Goal: Task Accomplishment & Management: Complete application form

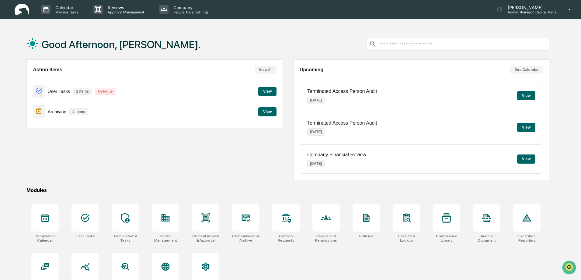
click at [527, 94] on button "View" at bounding box center [526, 95] width 18 height 9
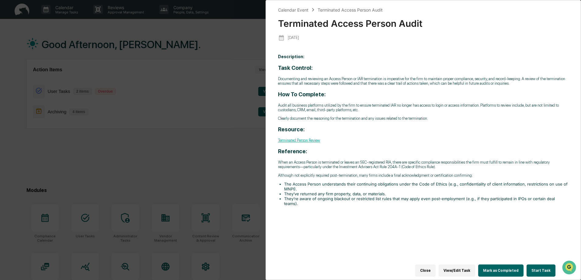
click at [405, 106] on p "Audit all business platforms utilized by the firm to ensure terminated IAR no l…" at bounding box center [423, 107] width 291 height 9
click at [376, 95] on h3 "How To Complete:" at bounding box center [423, 94] width 291 height 6
click at [363, 146] on div "Task Control: Documenting and reviewing an Access Person or IAR termination is …" at bounding box center [423, 134] width 291 height 141
click at [499, 265] on button "Mark as Completed" at bounding box center [500, 270] width 45 height 12
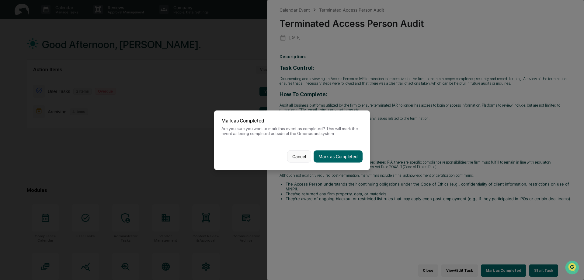
click at [300, 158] on button "Cancel" at bounding box center [299, 156] width 24 height 12
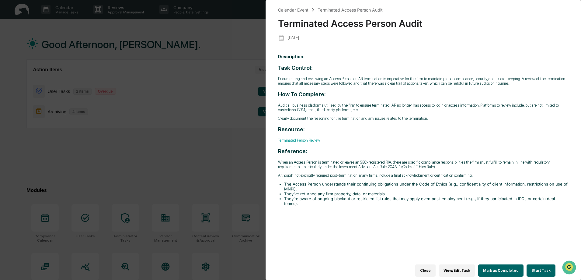
click at [463, 266] on button "View/Edit Task" at bounding box center [457, 270] width 37 height 12
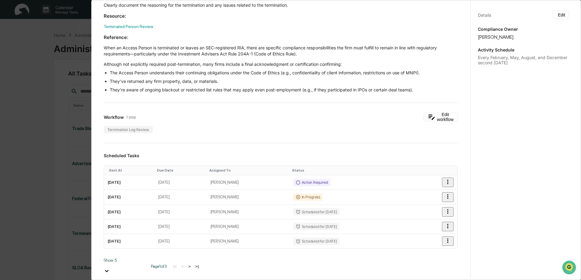
scroll to position [122, 0]
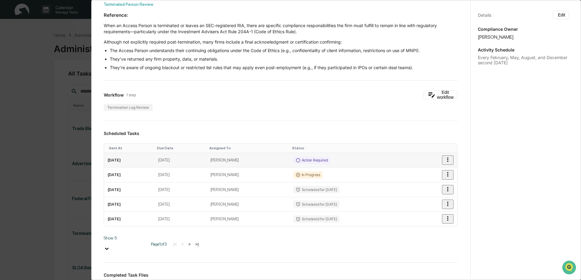
click at [444, 158] on icon "button" at bounding box center [447, 159] width 7 height 7
click at [437, 92] on button "Edit workflow" at bounding box center [440, 94] width 34 height 9
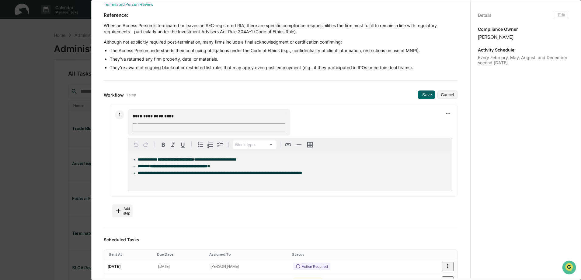
scroll to position [0, 0]
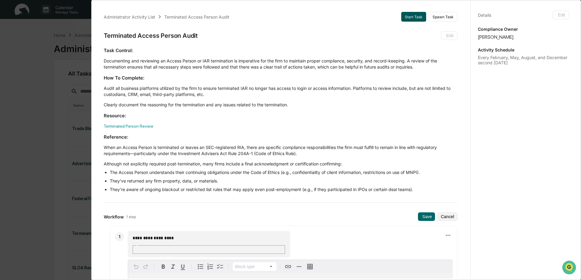
click at [408, 13] on button "Start Task" at bounding box center [413, 17] width 25 height 10
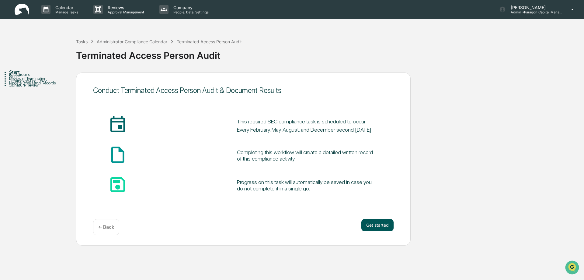
click at [377, 224] on button "Get started" at bounding box center [377, 225] width 32 height 12
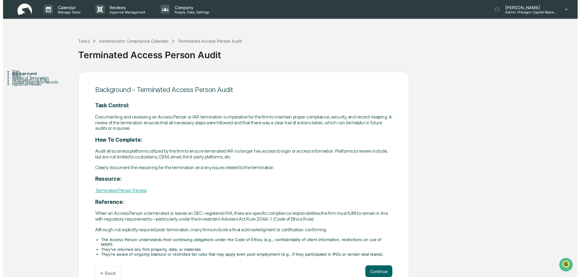
scroll to position [10, 0]
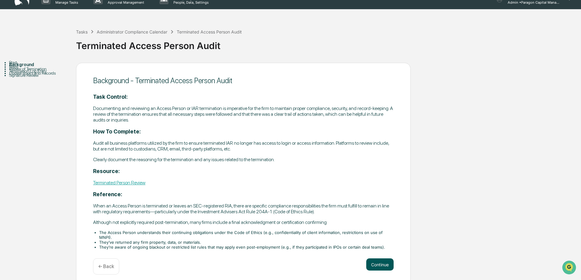
click at [383, 258] on button "Continue" at bounding box center [379, 264] width 27 height 12
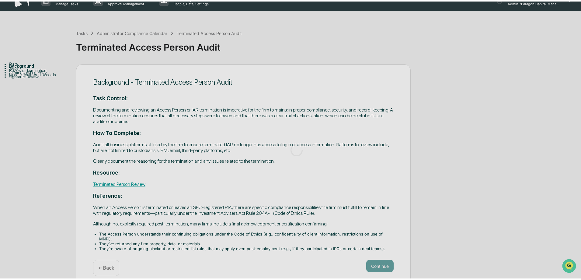
scroll to position [0, 0]
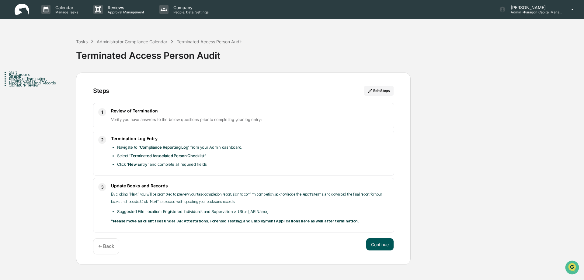
click at [373, 243] on button "Continue" at bounding box center [379, 244] width 27 height 12
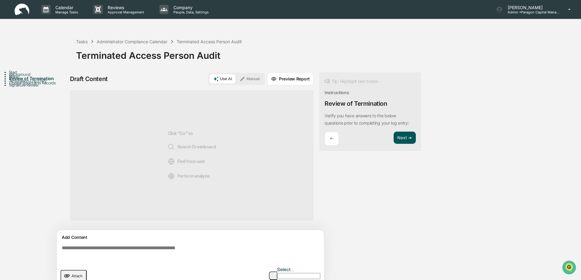
click at [405, 136] on button "Next ➔" at bounding box center [405, 137] width 22 height 12
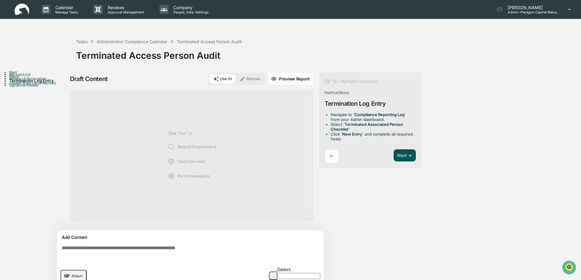
click at [403, 154] on button "Next ➔" at bounding box center [405, 155] width 22 height 12
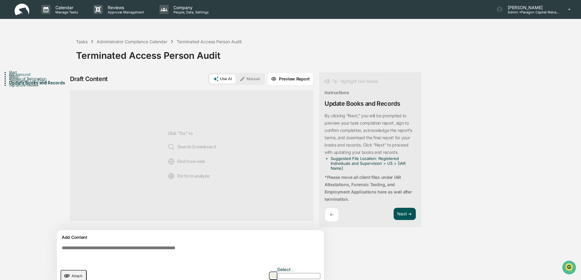
click at [407, 211] on button "Next ➔" at bounding box center [405, 213] width 22 height 12
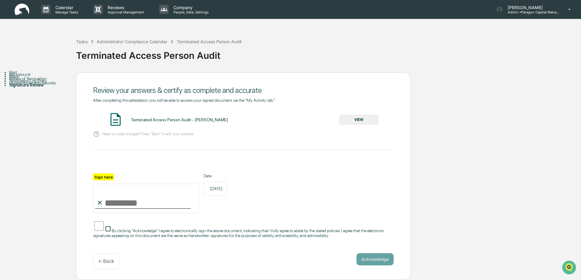
click at [361, 120] on button "VIEW" at bounding box center [359, 119] width 40 height 10
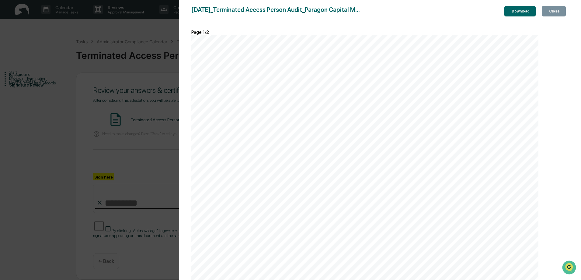
click at [548, 11] on icon "button" at bounding box center [548, 11] width 0 height 0
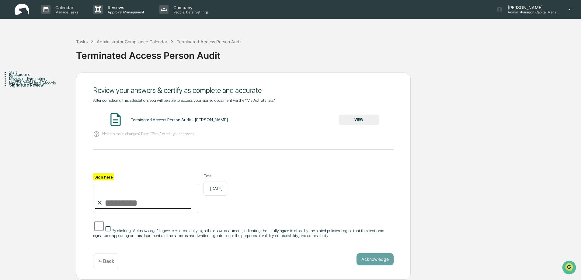
click at [117, 120] on img at bounding box center [115, 119] width 15 height 15
click at [149, 119] on div "Terminated Access Person Audit - [PERSON_NAME]" at bounding box center [179, 119] width 97 height 5
click at [109, 263] on p "← Back" at bounding box center [106, 261] width 16 height 6
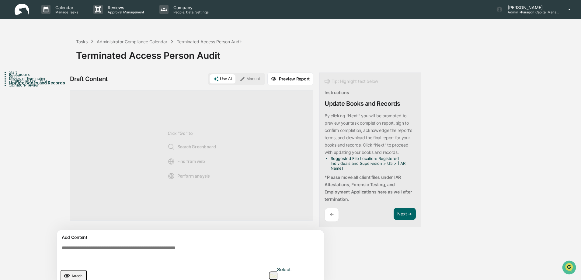
scroll to position [5, 0]
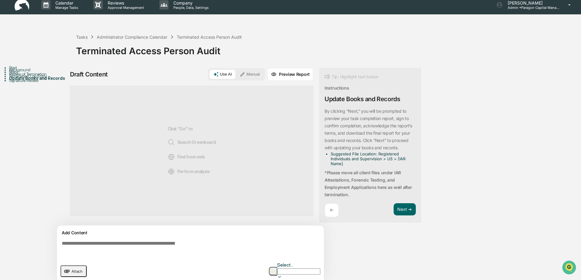
click at [68, 269] on icon "upload document" at bounding box center [67, 270] width 7 height 7
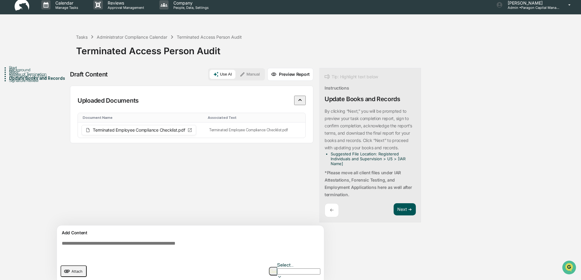
click at [406, 209] on button "Next ➔" at bounding box center [405, 209] width 22 height 12
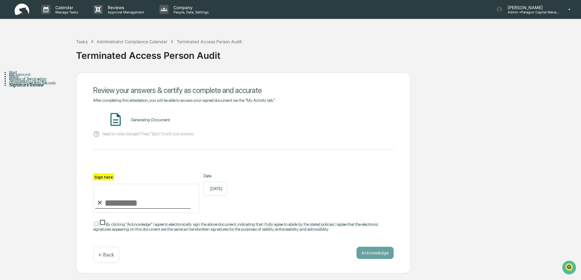
scroll to position [3, 0]
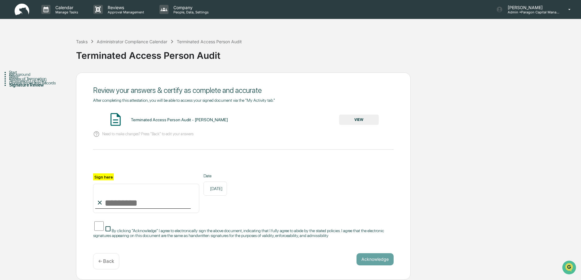
click at [130, 203] on input "Sign here" at bounding box center [146, 197] width 106 height 29
type input "**********"
click at [382, 257] on button "Acknowledge" at bounding box center [375, 259] width 37 height 12
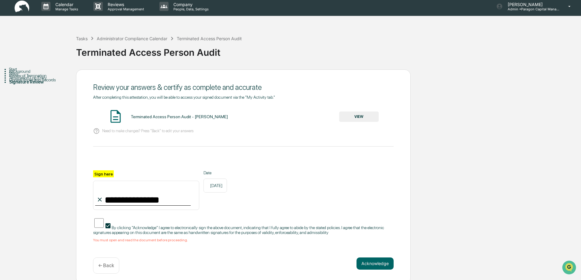
click at [358, 116] on button "VIEW" at bounding box center [359, 116] width 40 height 10
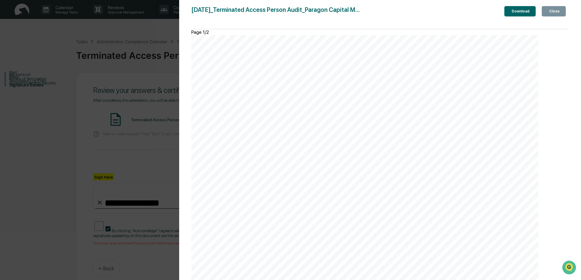
scroll to position [524, 0]
click at [547, 8] on button "Close" at bounding box center [554, 11] width 24 height 10
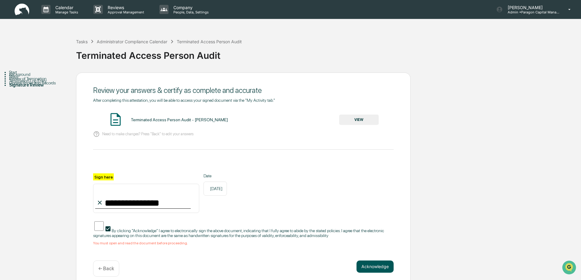
click at [369, 268] on button "Acknowledge" at bounding box center [375, 266] width 37 height 12
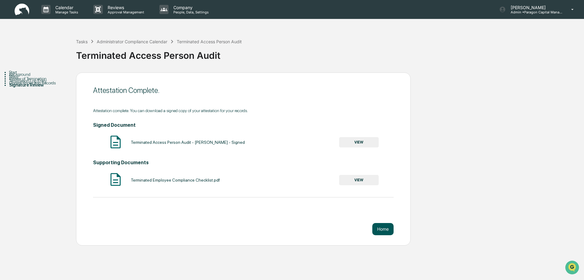
click at [385, 230] on button "Home" at bounding box center [382, 229] width 21 height 12
